Goal: Transaction & Acquisition: Purchase product/service

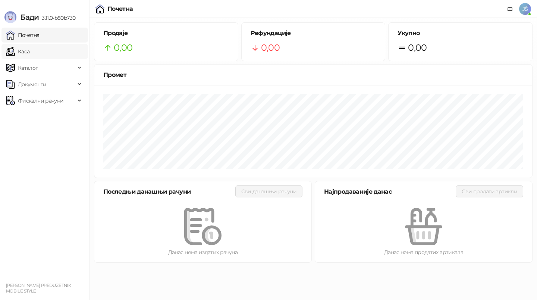
click at [29, 50] on link "Каса" at bounding box center [18, 51] width 24 height 15
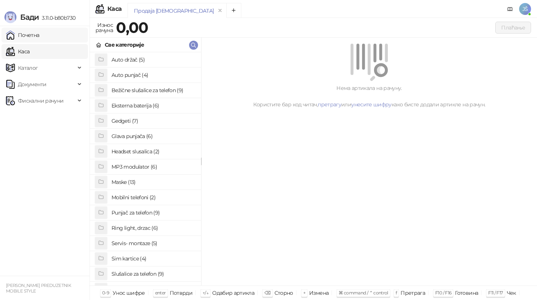
click at [40, 38] on link "Почетна" at bounding box center [23, 35] width 34 height 15
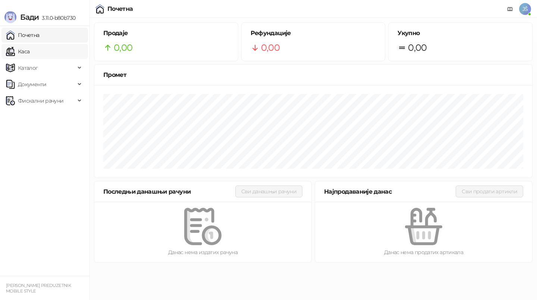
click at [22, 56] on link "Каса" at bounding box center [18, 51] width 24 height 15
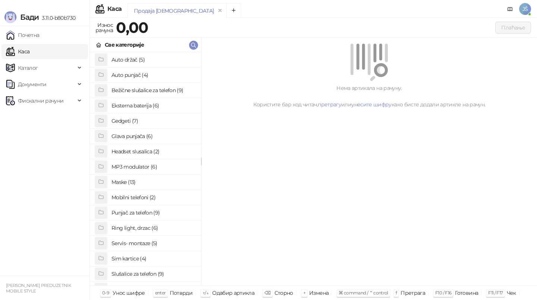
click at [148, 178] on h4 "Maske (13)" at bounding box center [154, 182] width 84 height 12
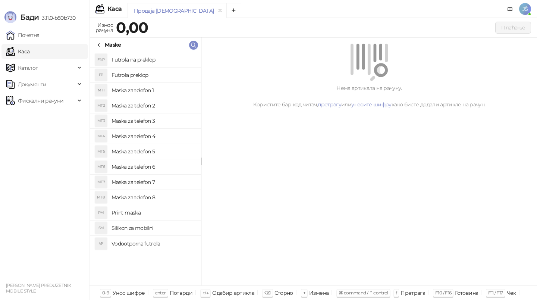
click at [155, 166] on h4 "Maska za telefon 6" at bounding box center [154, 167] width 84 height 12
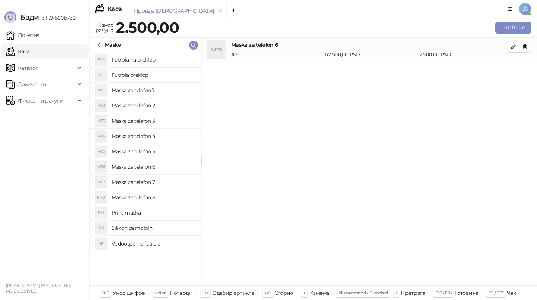
click at [164, 182] on h4 "Maska za telefon 7" at bounding box center [154, 182] width 84 height 12
click at [168, 192] on h4 "Maska za telefon 8" at bounding box center [154, 197] width 84 height 12
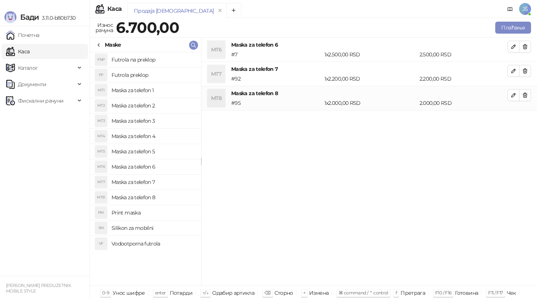
click at [532, 47] on li "MT6 Maska za telefon 6 # 7 1 x 2.500,00 RSD 2.500,00 RSD" at bounding box center [369, 50] width 336 height 24
click at [528, 44] on icon "button" at bounding box center [525, 47] width 6 height 6
click at [528, 68] on icon "button" at bounding box center [525, 71] width 6 height 6
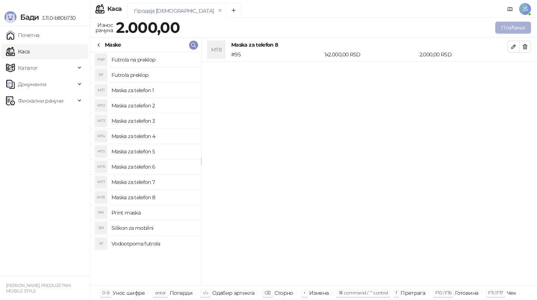
click at [520, 24] on button "Плаћање" at bounding box center [513, 28] width 36 height 12
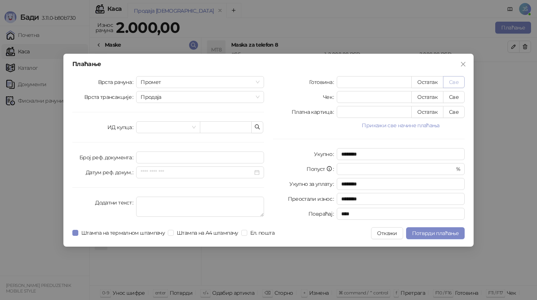
click at [458, 83] on button "Све" at bounding box center [454, 82] width 22 height 12
type input "****"
click at [440, 237] on button "Потврди плаћање" at bounding box center [435, 233] width 59 height 12
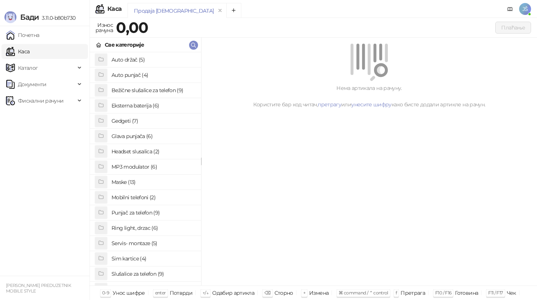
click at [164, 186] on h4 "Maske (13)" at bounding box center [154, 182] width 84 height 12
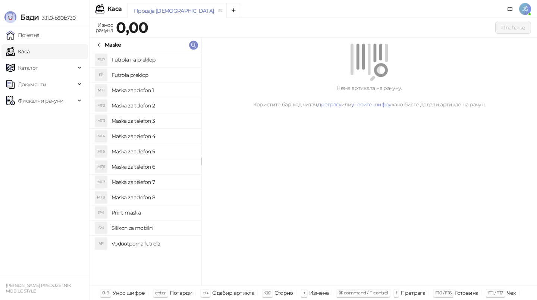
click at [170, 103] on h4 "Maska za telefon 2" at bounding box center [154, 106] width 84 height 12
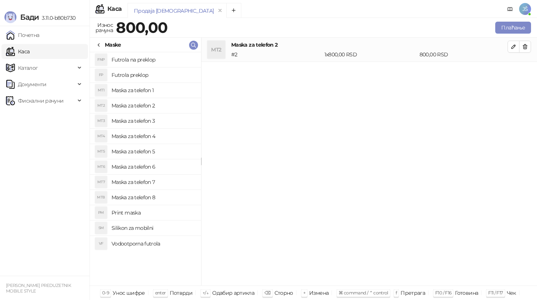
click at [175, 121] on h4 "Maska za telefon 3" at bounding box center [154, 121] width 84 height 12
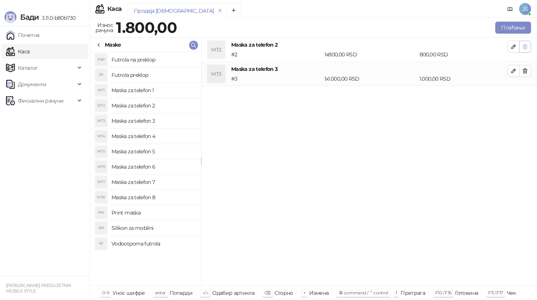
click at [528, 43] on button "button" at bounding box center [525, 47] width 12 height 12
click at [518, 32] on button "Плаћање" at bounding box center [513, 28] width 36 height 12
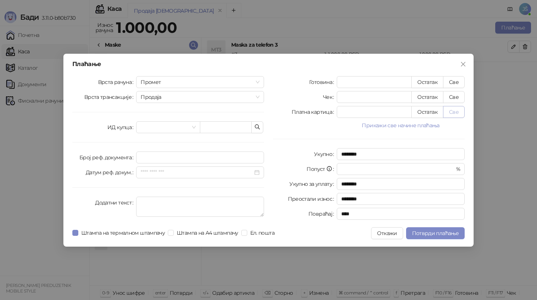
click at [461, 111] on button "Све" at bounding box center [454, 112] width 22 height 12
type input "****"
click at [439, 230] on span "Потврди плаћање" at bounding box center [435, 233] width 47 height 7
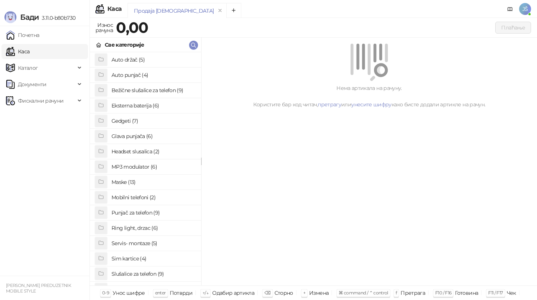
click at [145, 109] on h4 "Eksterna baterija (6)" at bounding box center [154, 106] width 84 height 12
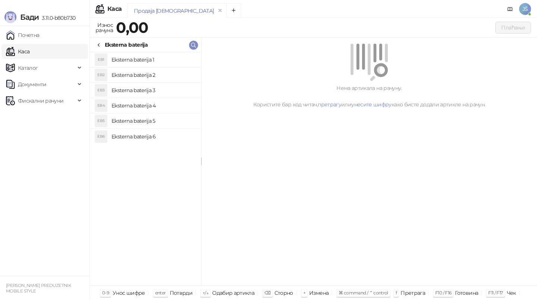
click at [151, 132] on h4 "Eksterna baterija 6" at bounding box center [154, 137] width 84 height 12
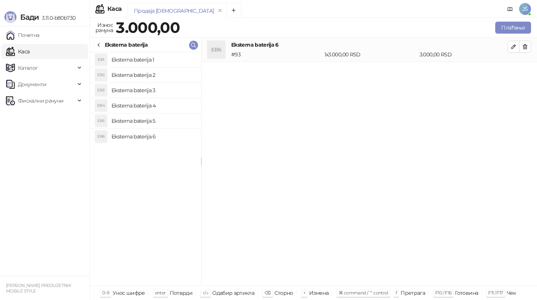
click at [156, 121] on h4 "Eksterna baterija 5" at bounding box center [154, 121] width 84 height 12
click at [162, 98] on li "EB4 Eksterna baterija 4" at bounding box center [145, 105] width 111 height 15
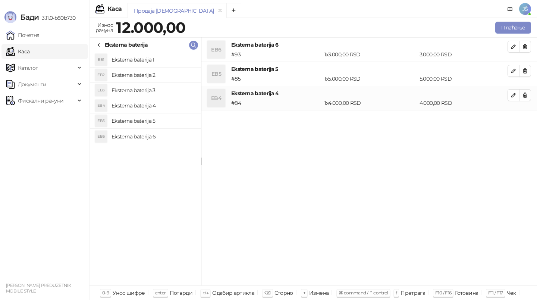
click at [170, 90] on h4 "Eksterna baterija 3" at bounding box center [154, 90] width 84 height 12
click at [170, 76] on h4 "Eksterna baterija 2" at bounding box center [154, 75] width 84 height 12
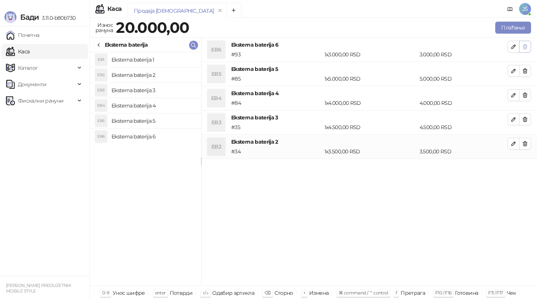
click at [523, 47] on icon "button" at bounding box center [525, 47] width 6 height 6
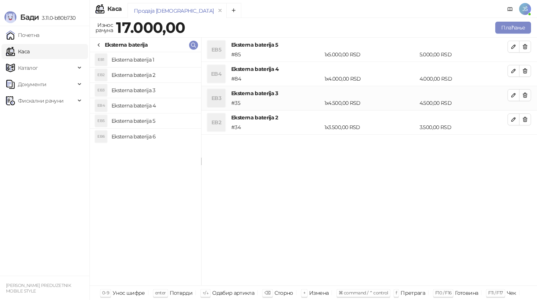
click at [523, 47] on icon "button" at bounding box center [525, 47] width 6 height 6
click at [523, 68] on icon "button" at bounding box center [525, 71] width 6 height 6
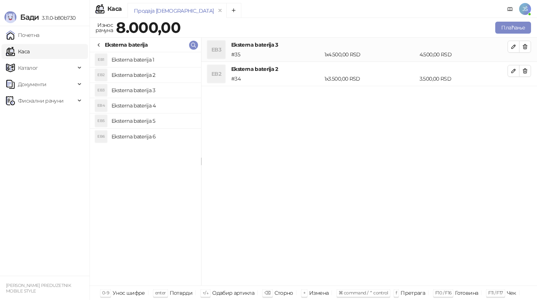
click at [523, 47] on icon "button" at bounding box center [525, 47] width 6 height 6
click at [523, 48] on icon "button" at bounding box center [525, 47] width 6 height 6
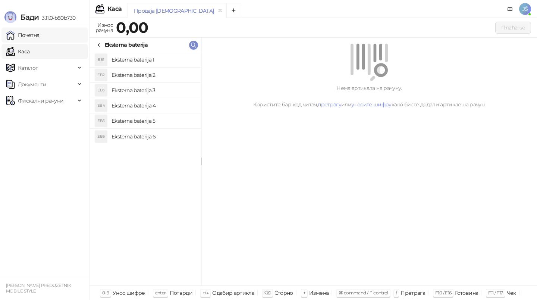
click at [40, 30] on link "Почетна" at bounding box center [23, 35] width 34 height 15
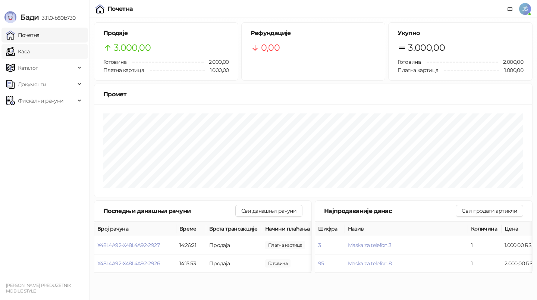
click at [29, 44] on link "Каса" at bounding box center [18, 51] width 24 height 15
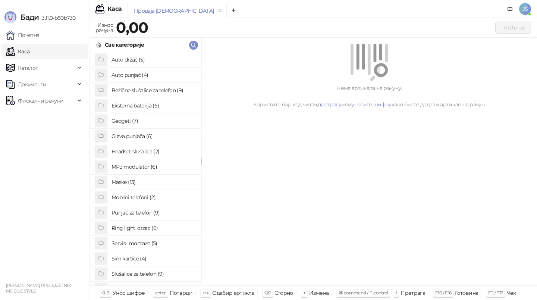
click at [128, 181] on h4 "Maske (13)" at bounding box center [154, 182] width 84 height 12
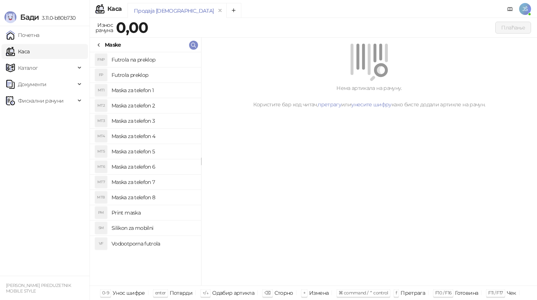
click at [157, 109] on h4 "Maska za telefon 2" at bounding box center [154, 106] width 84 height 12
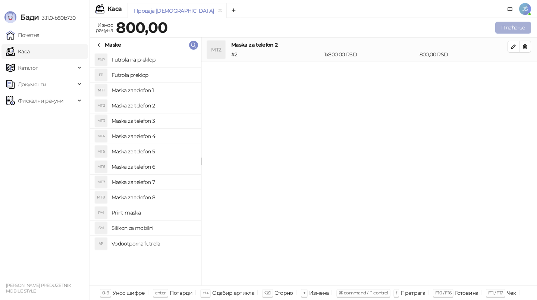
click at [509, 26] on button "Плаћање" at bounding box center [513, 28] width 36 height 12
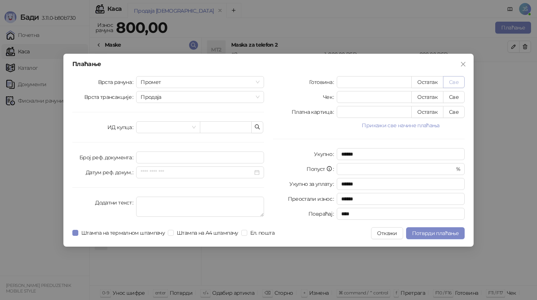
click at [453, 82] on button "Све" at bounding box center [454, 82] width 22 height 12
type input "***"
type input "****"
click at [437, 233] on span "Потврди плаћање" at bounding box center [435, 233] width 47 height 7
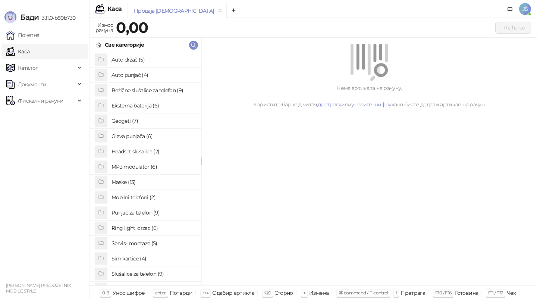
click at [165, 179] on h4 "Maske (13)" at bounding box center [154, 182] width 84 height 12
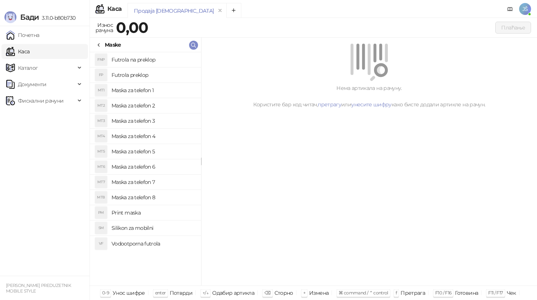
click at [146, 152] on h4 "Maska za telefon 5" at bounding box center [154, 151] width 84 height 12
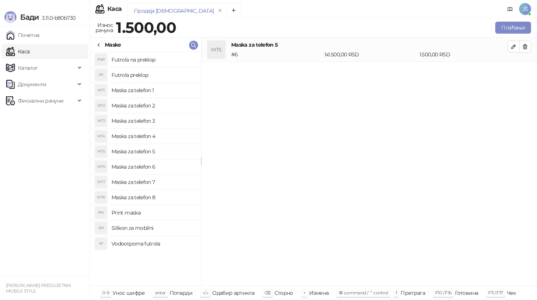
click at [97, 43] on icon at bounding box center [99, 45] width 6 height 6
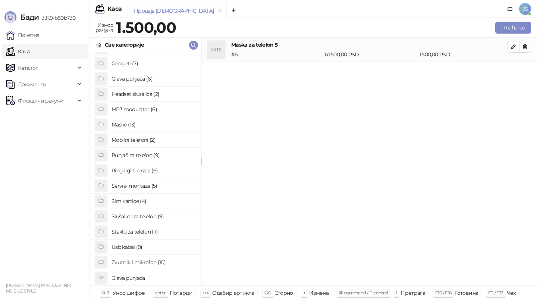
click at [136, 232] on h4 "Staklo za telefon (7)" at bounding box center [154, 232] width 84 height 12
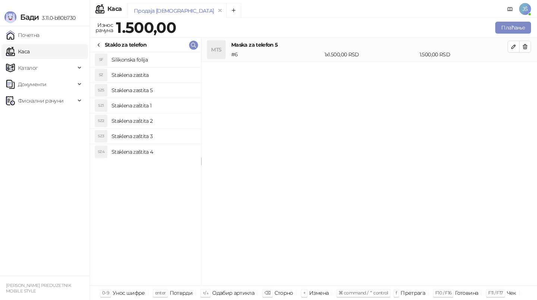
click at [159, 130] on h4 "Staklena zaštita 3" at bounding box center [154, 136] width 84 height 12
click at [98, 43] on icon at bounding box center [99, 45] width 6 height 6
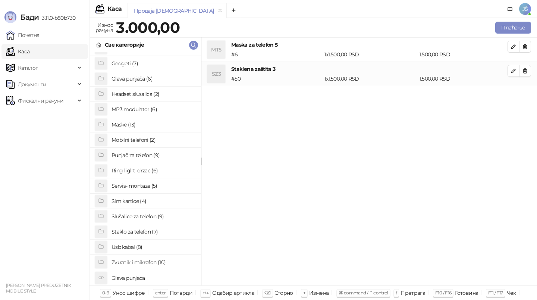
click at [131, 231] on h4 "Staklo za telefon (7)" at bounding box center [154, 232] width 84 height 12
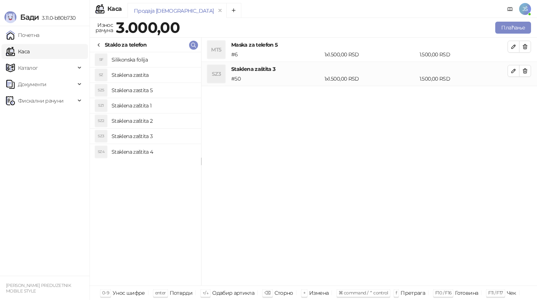
click at [144, 107] on h4 "Staklena zaštita 1" at bounding box center [154, 106] width 84 height 12
click at [149, 117] on h4 "Staklena zaštita 2" at bounding box center [154, 121] width 84 height 12
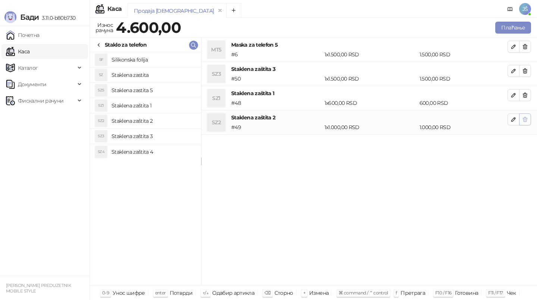
click at [524, 119] on icon "button" at bounding box center [525, 119] width 6 height 6
click at [98, 47] on icon at bounding box center [99, 45] width 6 height 6
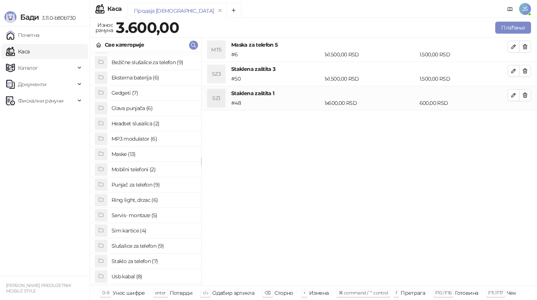
scroll to position [37, 0]
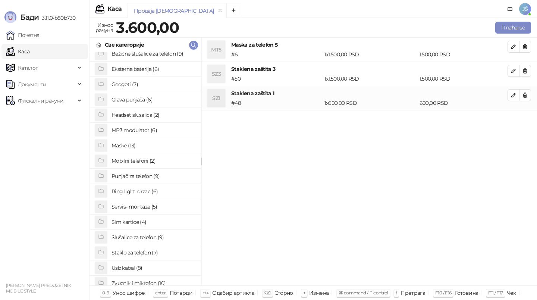
click at [131, 253] on h4 "Staklo za telefon (7)" at bounding box center [154, 253] width 84 height 12
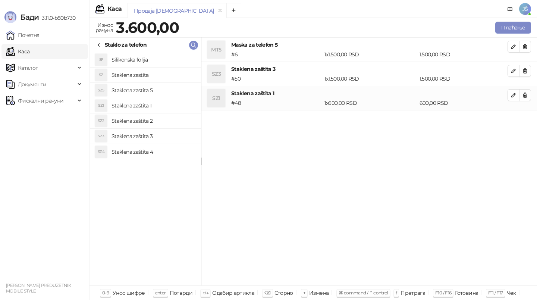
click at [159, 151] on h4 "Staklena zaštita 4" at bounding box center [154, 152] width 84 height 12
click at [159, 140] on h4 "Staklena zaštita 3" at bounding box center [154, 136] width 84 height 12
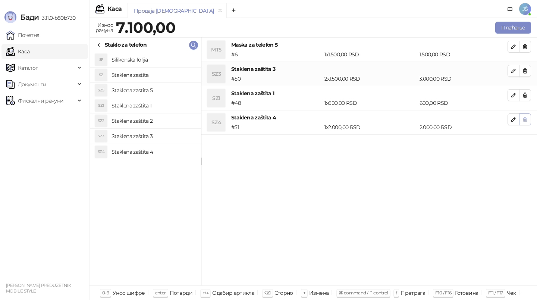
click at [528, 121] on icon "button" at bounding box center [525, 119] width 6 height 6
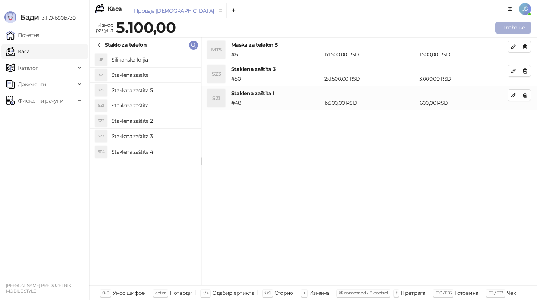
click at [511, 28] on button "Плаћање" at bounding box center [513, 28] width 36 height 12
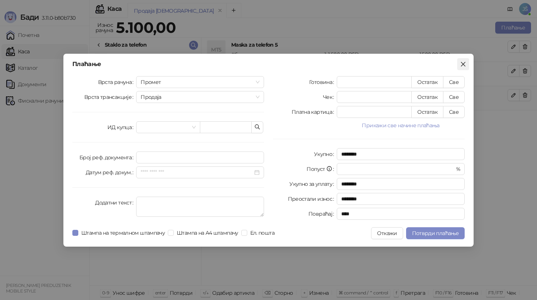
click at [465, 64] on icon "close" at bounding box center [463, 64] width 6 height 6
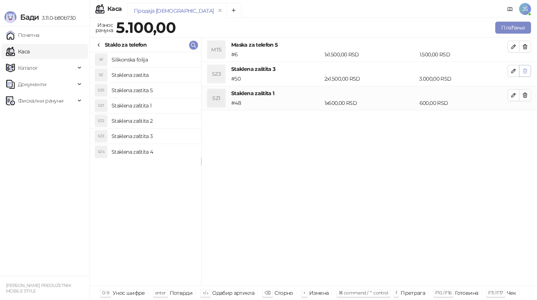
click at [525, 74] on span "button" at bounding box center [525, 70] width 6 height 7
click at [169, 135] on h4 "Staklena zaštita 3" at bounding box center [154, 136] width 84 height 12
click at [525, 24] on button "Плаћање" at bounding box center [513, 28] width 36 height 12
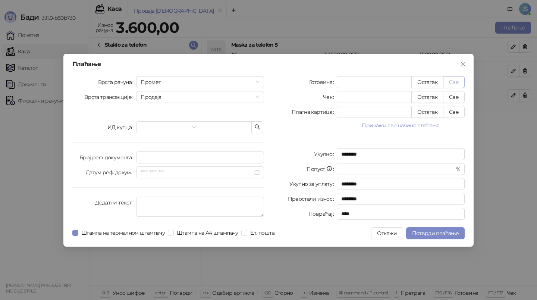
click at [460, 83] on button "Све" at bounding box center [454, 82] width 22 height 12
type input "****"
click at [426, 235] on span "Потврди плаћање" at bounding box center [435, 233] width 47 height 7
